Goal: Check status: Check status

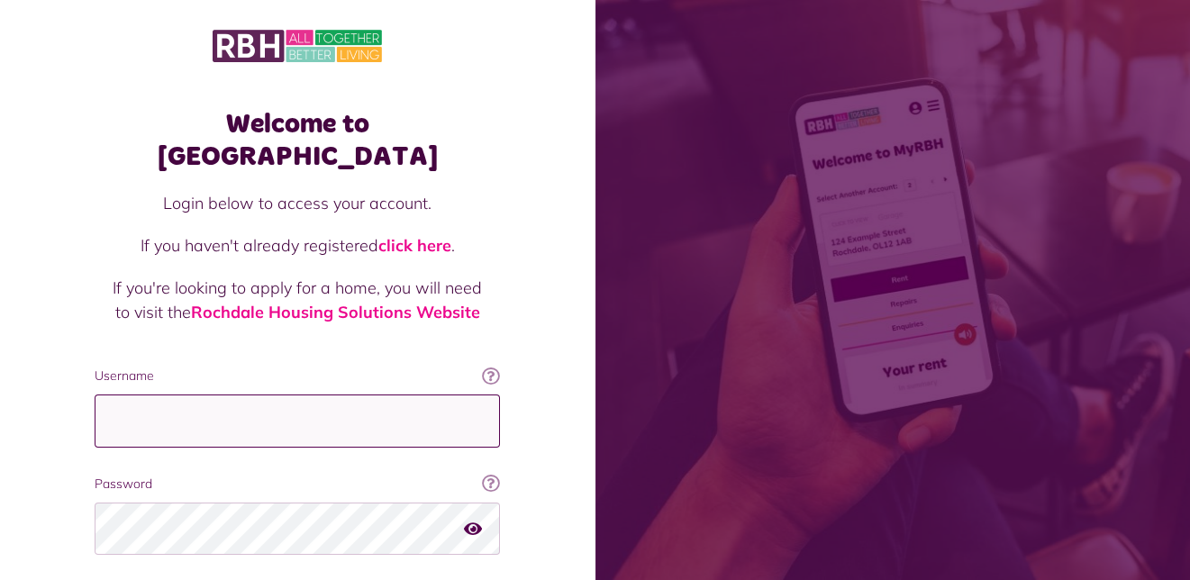
click at [114, 395] on input "Username" at bounding box center [297, 421] width 405 height 53
type input "**********"
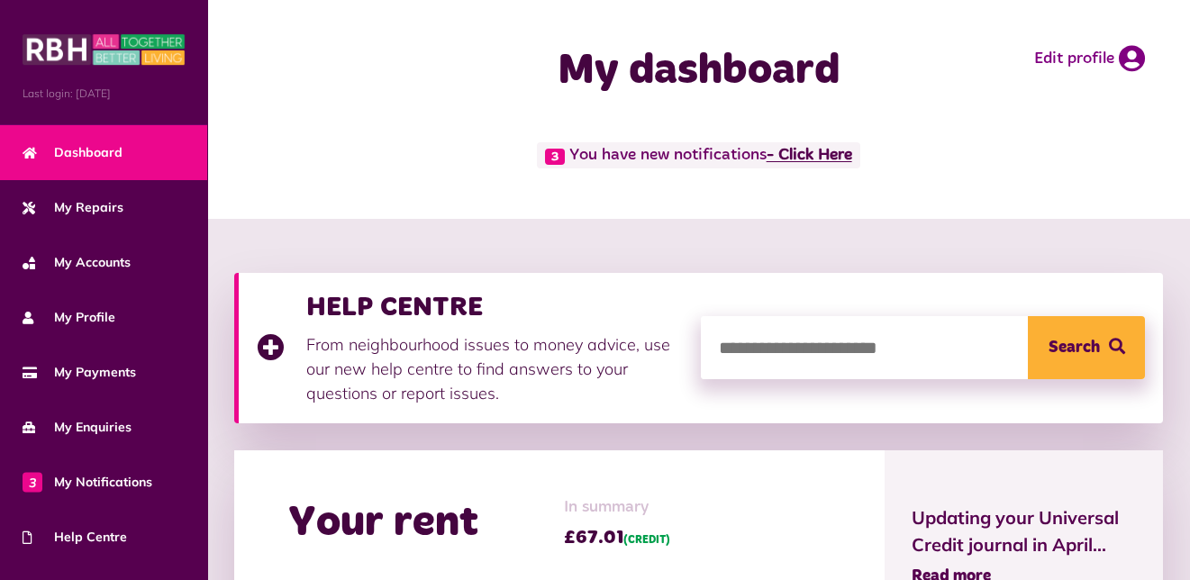
click at [839, 149] on link "- Click Here" at bounding box center [810, 156] width 86 height 16
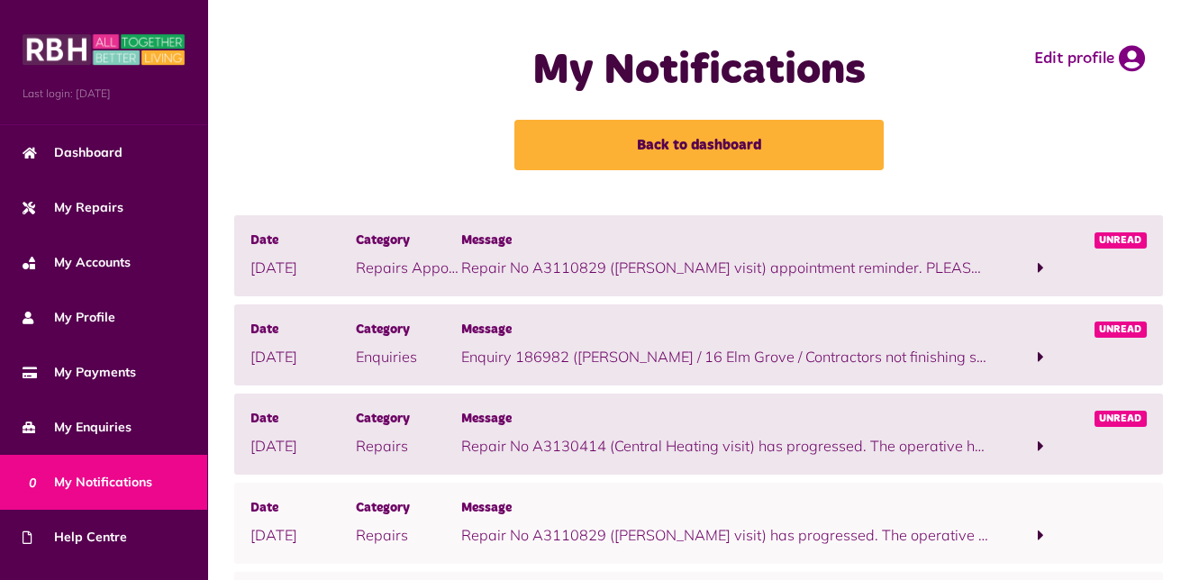
click at [1035, 442] on span at bounding box center [1040, 446] width 105 height 24
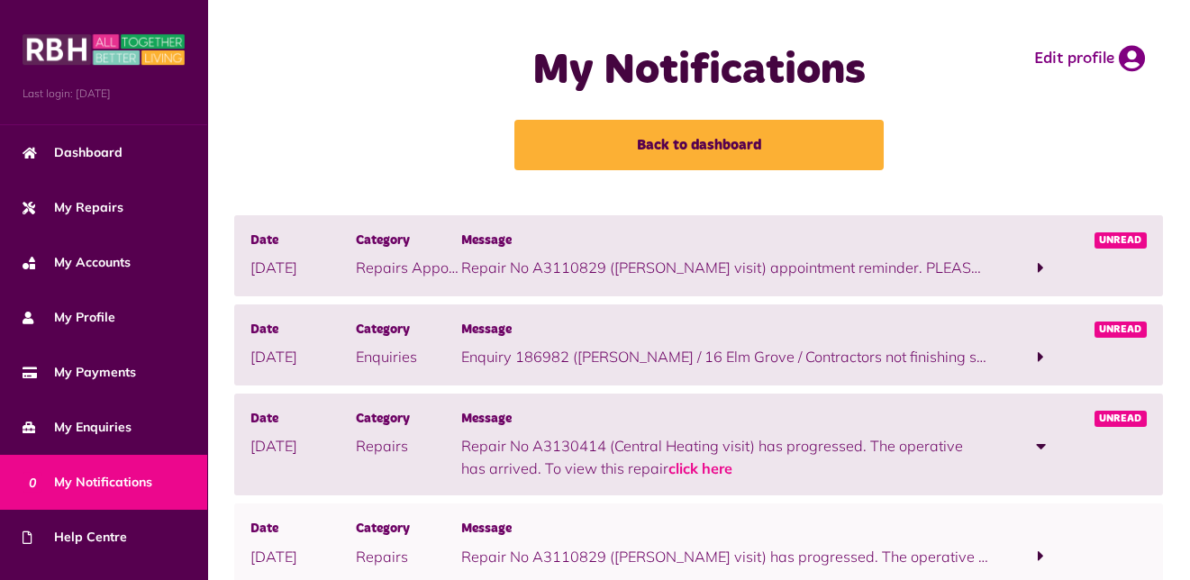
click at [1041, 350] on span at bounding box center [1041, 357] width 6 height 16
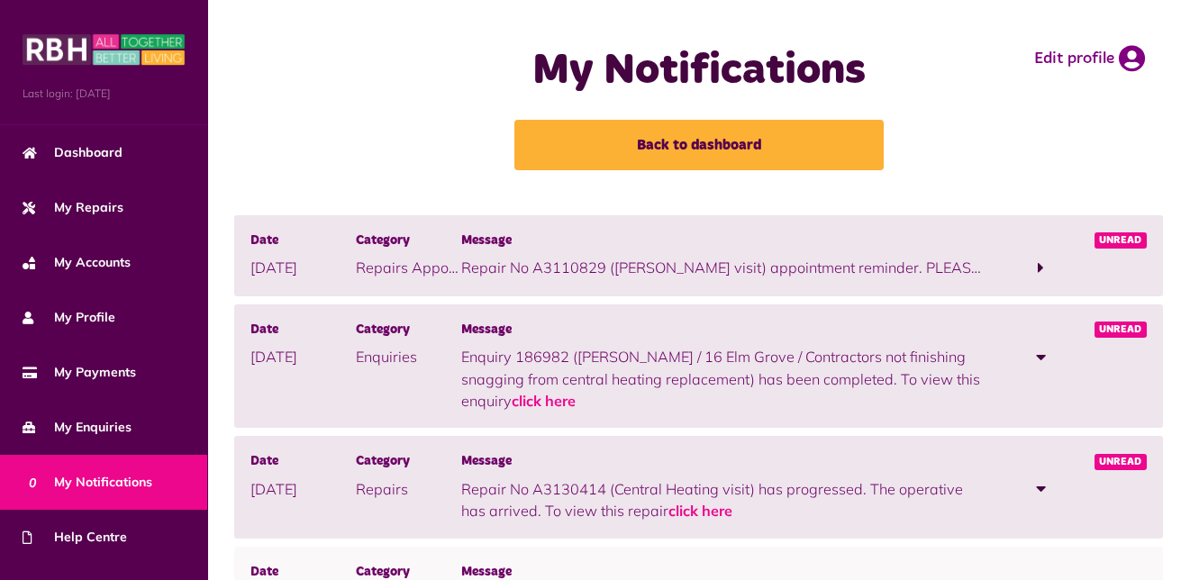
click at [1037, 265] on span at bounding box center [1040, 268] width 105 height 24
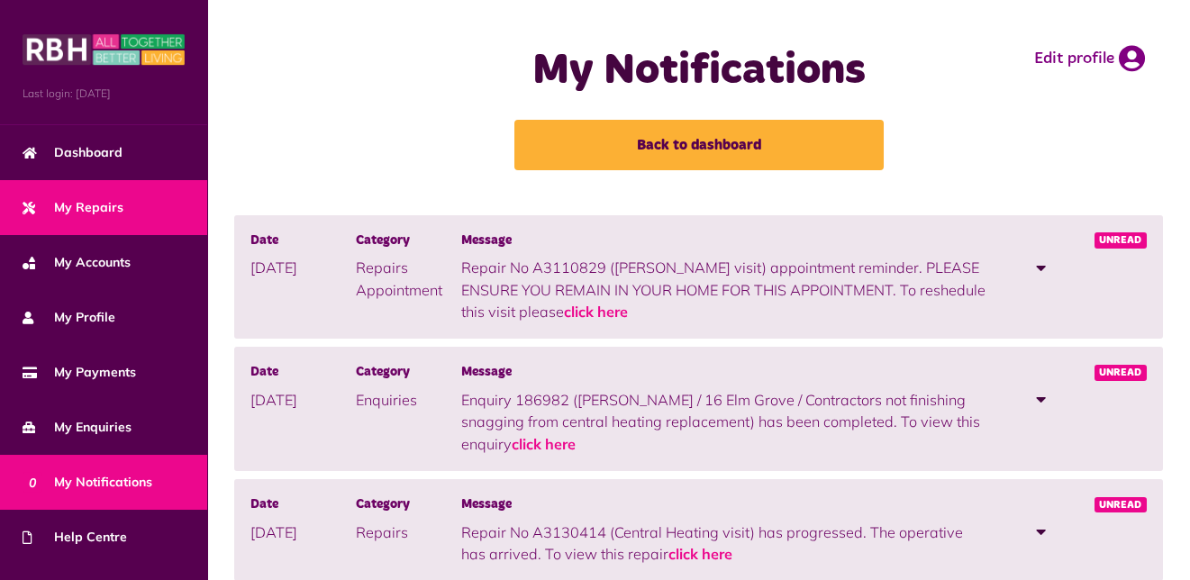
click at [101, 198] on span "My Repairs" at bounding box center [73, 207] width 101 height 19
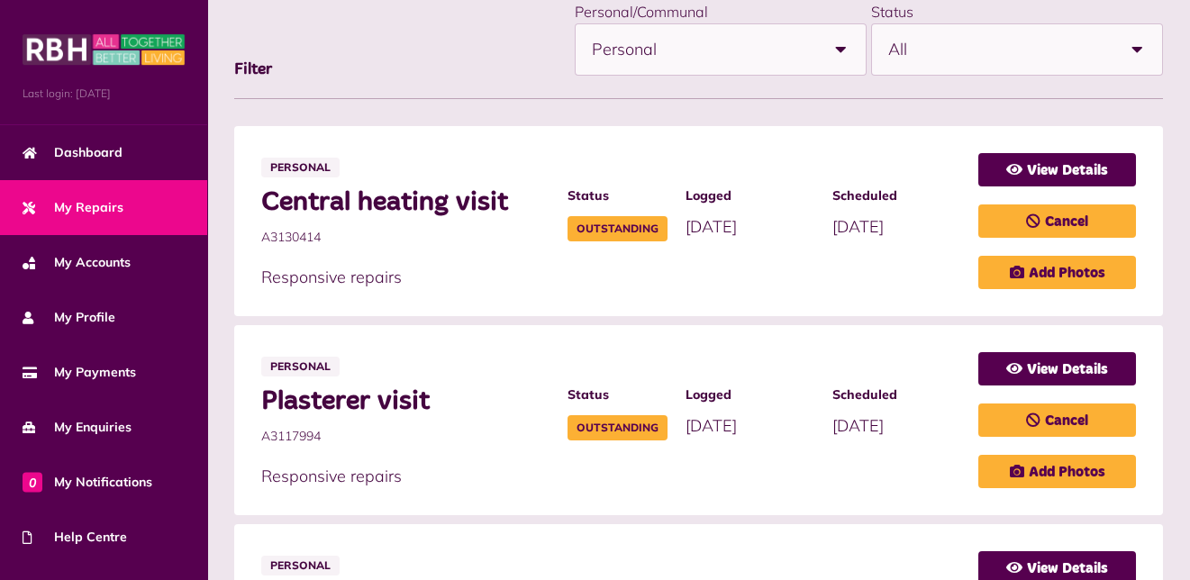
scroll to position [540, 0]
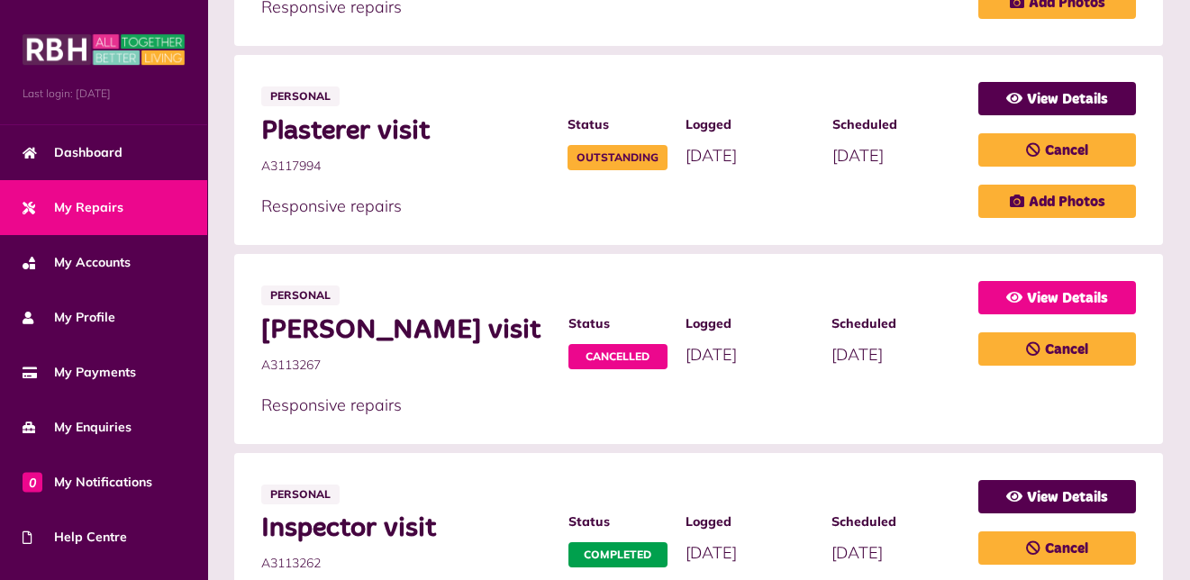
click at [1077, 286] on link "View Details" at bounding box center [1057, 297] width 158 height 33
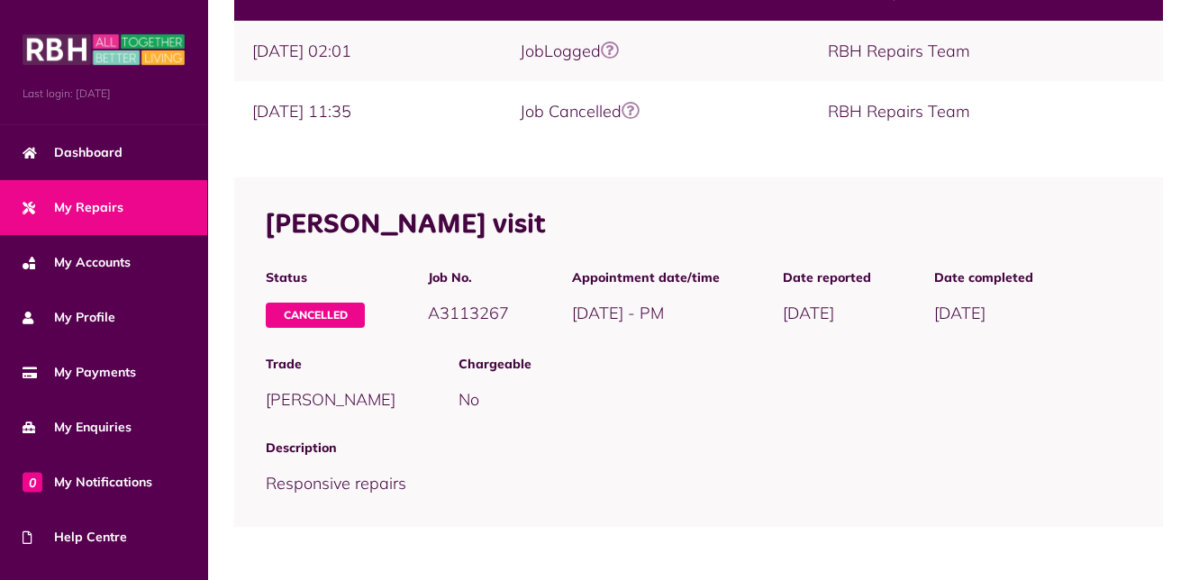
scroll to position [132, 0]
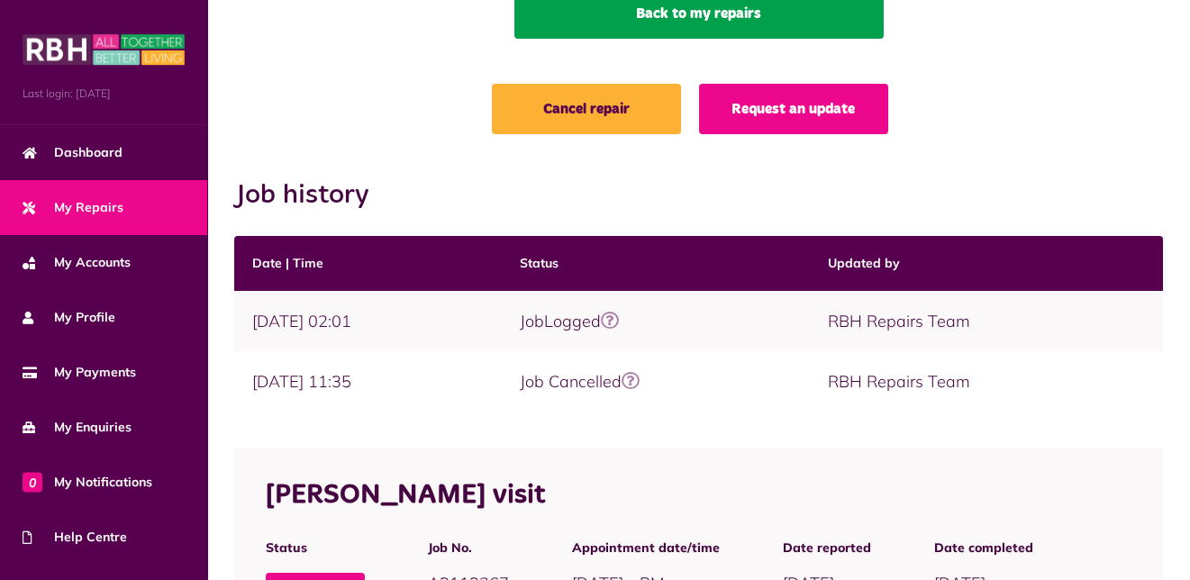
click at [740, 13] on link "Back to my repairs" at bounding box center [698, 13] width 369 height 50
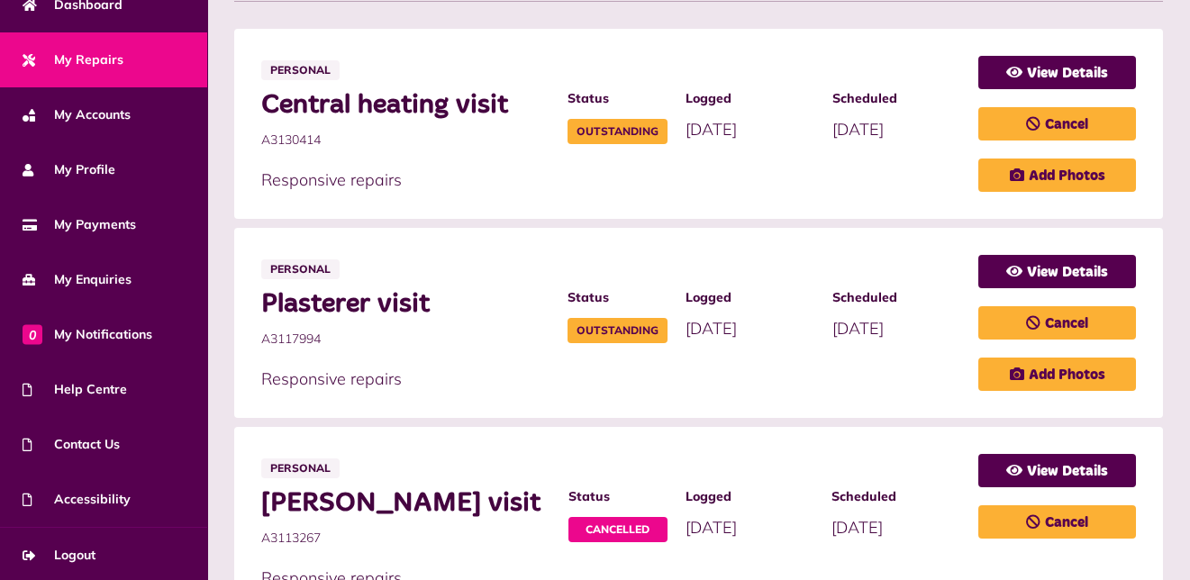
scroll to position [540, 0]
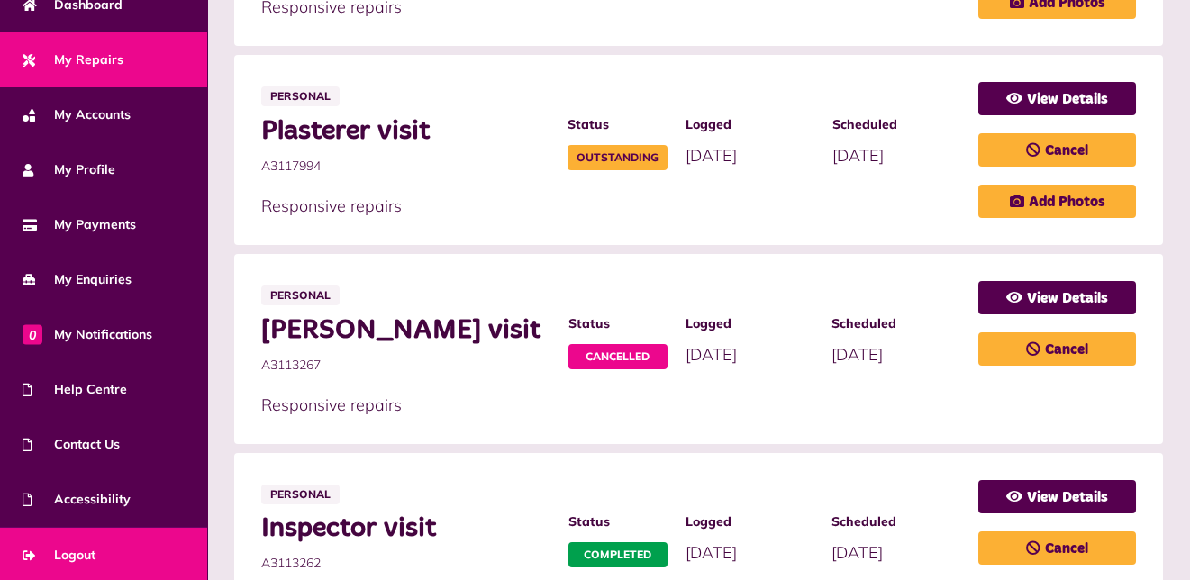
click at [158, 549] on link "Logout" at bounding box center [103, 555] width 207 height 55
